Goal: Information Seeking & Learning: Learn about a topic

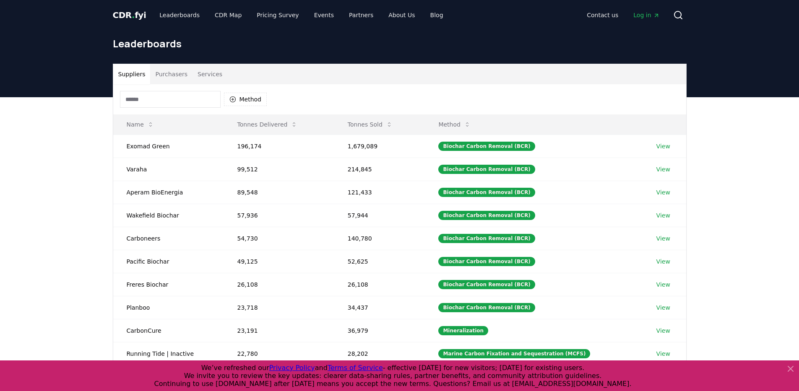
click at [208, 105] on input at bounding box center [170, 99] width 101 height 17
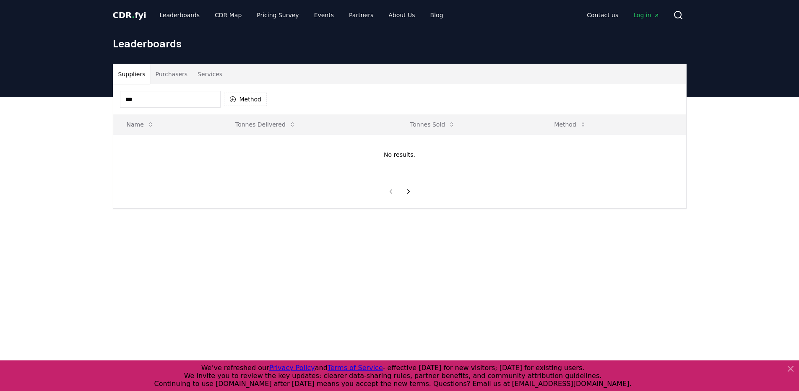
type input "****"
